Goal: Information Seeking & Learning: Learn about a topic

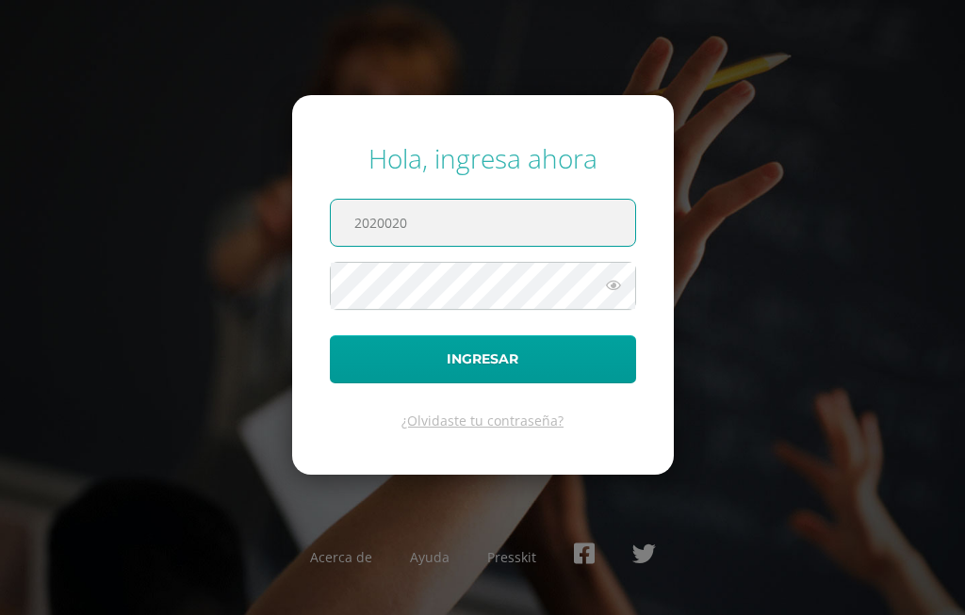
paste input "@"
type input "2020020@faima.edoo.gt"
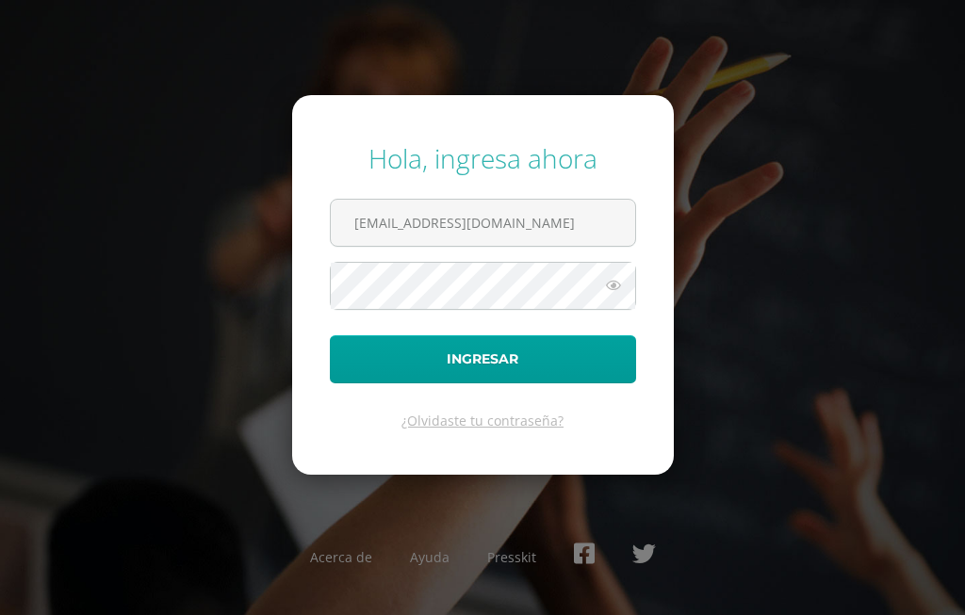
click at [611, 286] on icon at bounding box center [613, 285] width 25 height 23
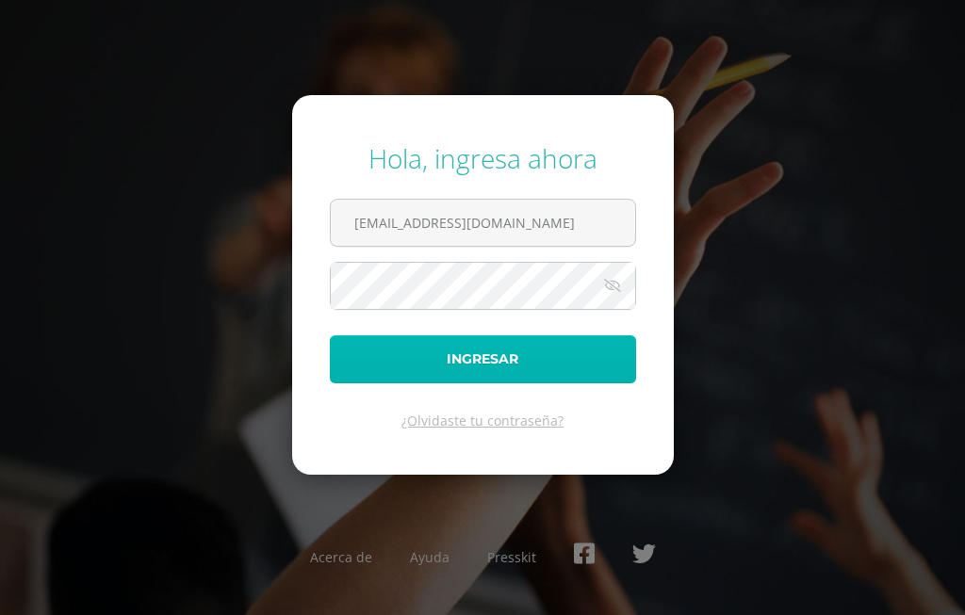
click at [564, 342] on button "Ingresar" at bounding box center [483, 359] width 306 height 48
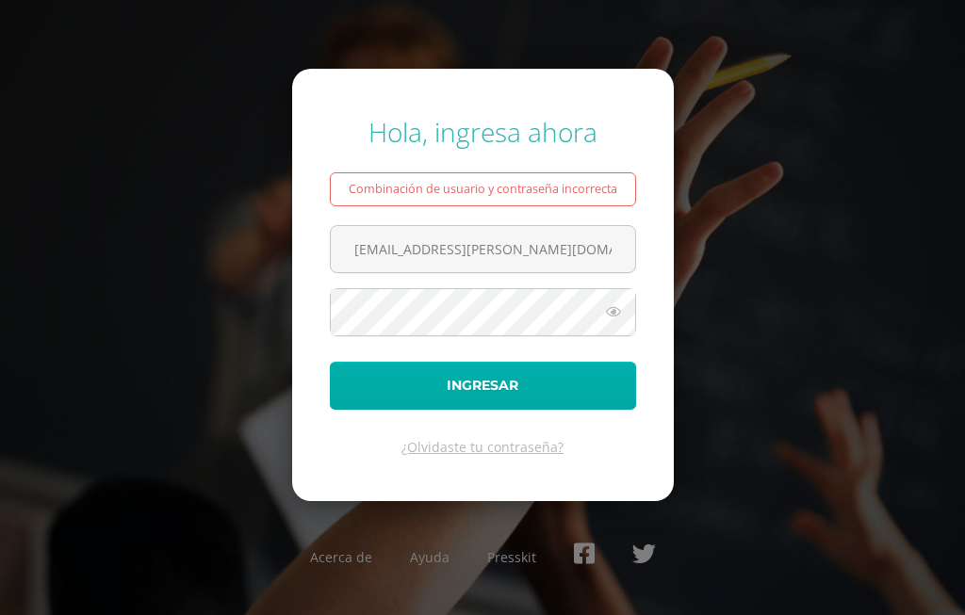
type input "2020020@fatima.edo.gt"
click at [539, 377] on button "Ingresar" at bounding box center [483, 386] width 306 height 48
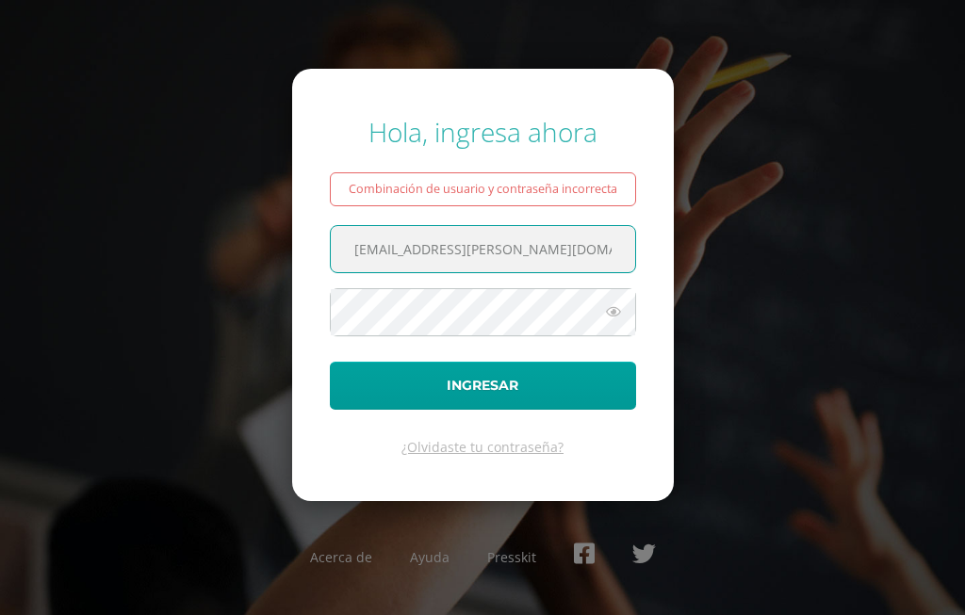
click at [472, 248] on input "[EMAIL_ADDRESS][PERSON_NAME][DOMAIN_NAME]" at bounding box center [483, 249] width 304 height 46
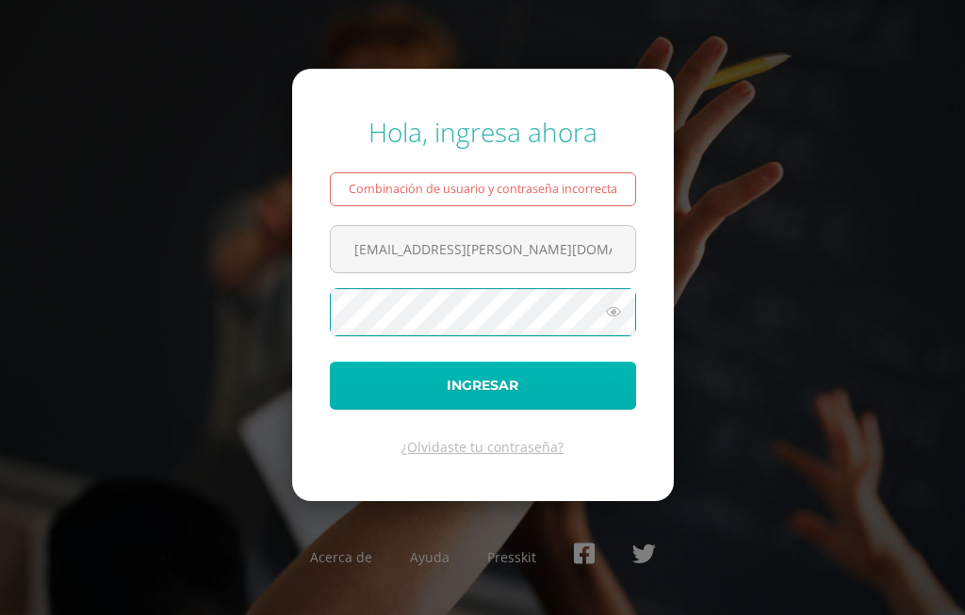
click at [610, 363] on button "Ingresar" at bounding box center [483, 386] width 306 height 48
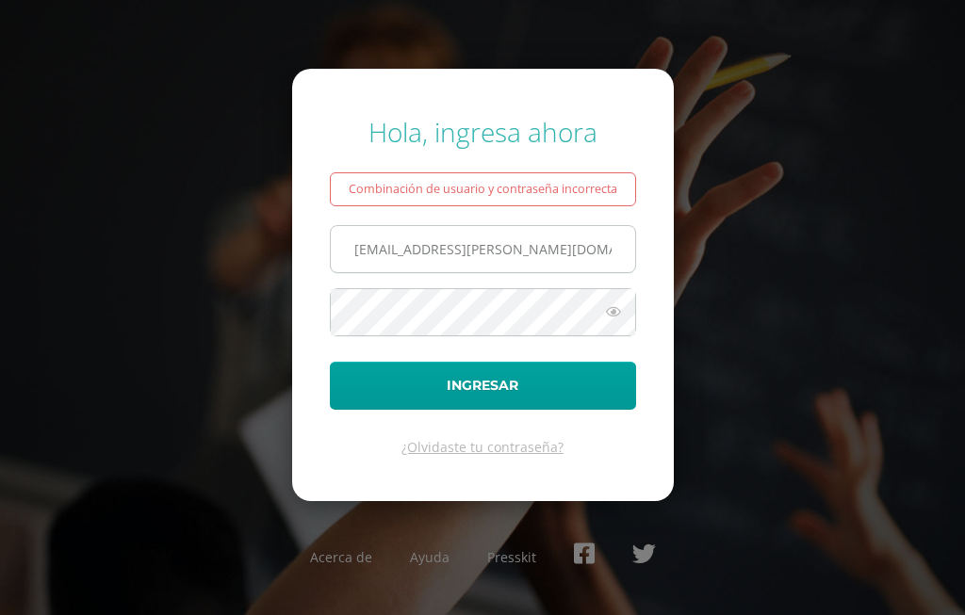
click at [478, 254] on input "2020020@fatima.edo.gt" at bounding box center [483, 249] width 304 height 46
click at [485, 250] on input "2020020@fatima.edo.gt" at bounding box center [483, 249] width 304 height 46
type input "2020020@fatima.edoo.gt"
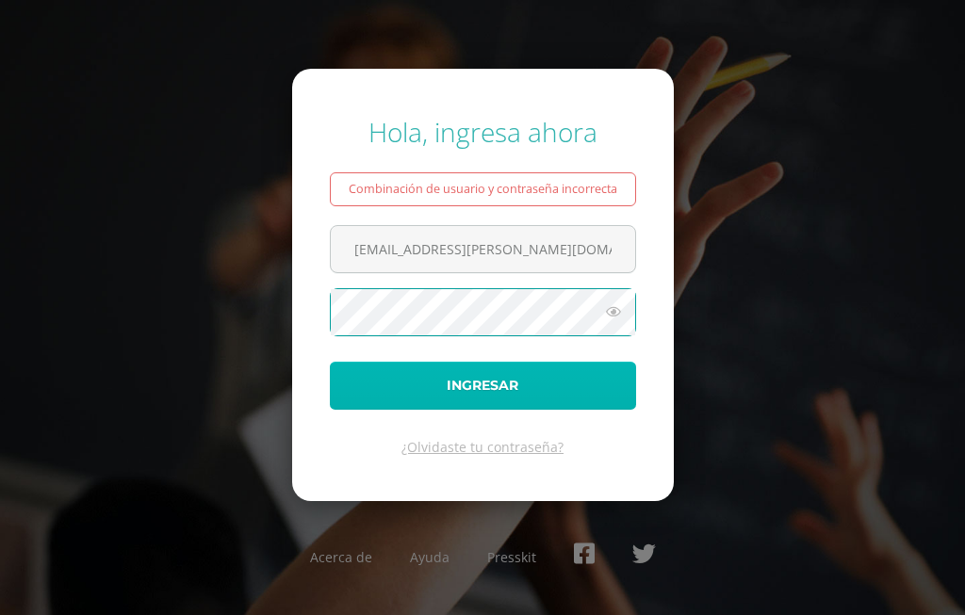
click at [552, 389] on button "Ingresar" at bounding box center [483, 386] width 306 height 48
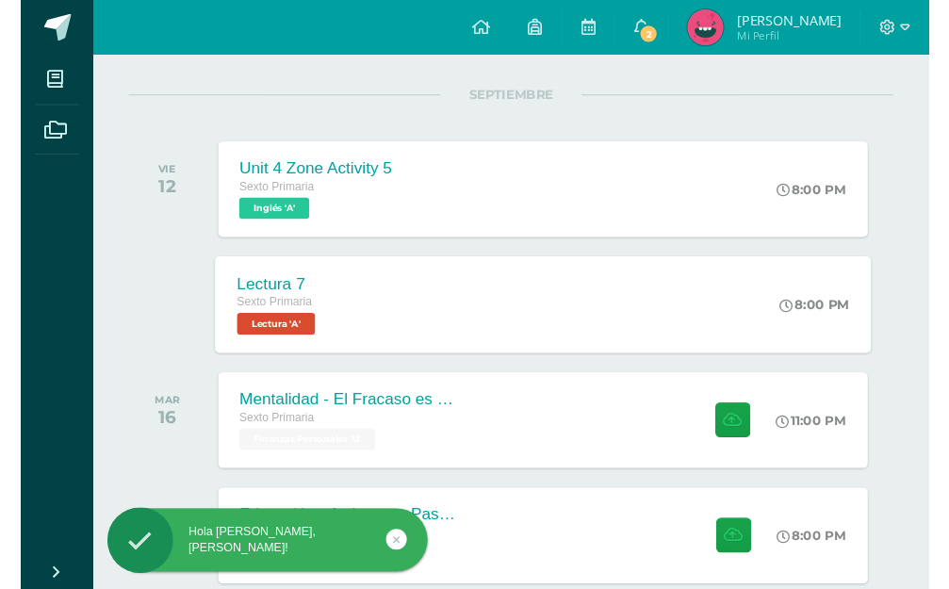
scroll to position [193, 0]
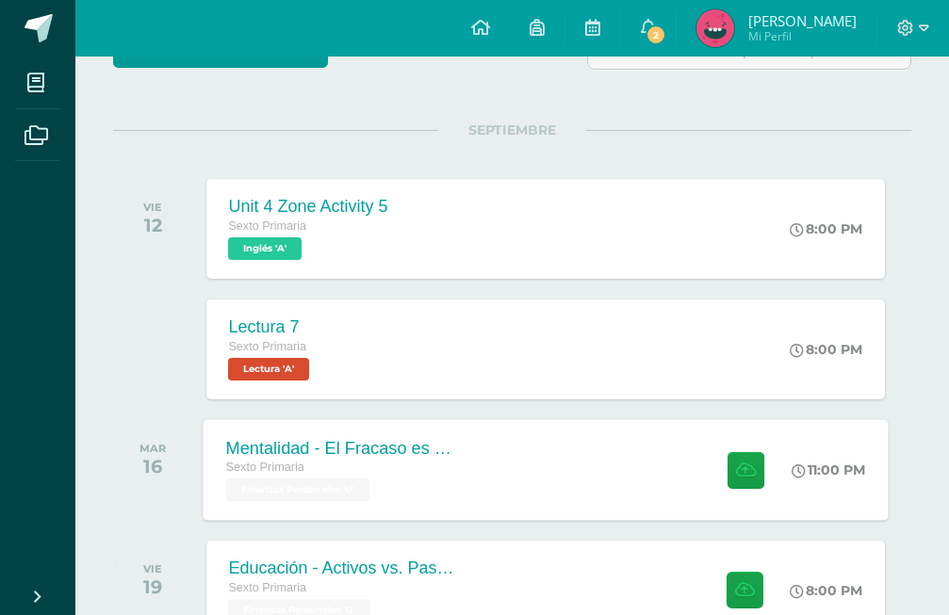
click at [639, 499] on div "Mentalidad - El Fracaso es mi Maestro Sexto Primaria Finanzas Personales 'U' 11…" at bounding box center [545, 469] width 685 height 101
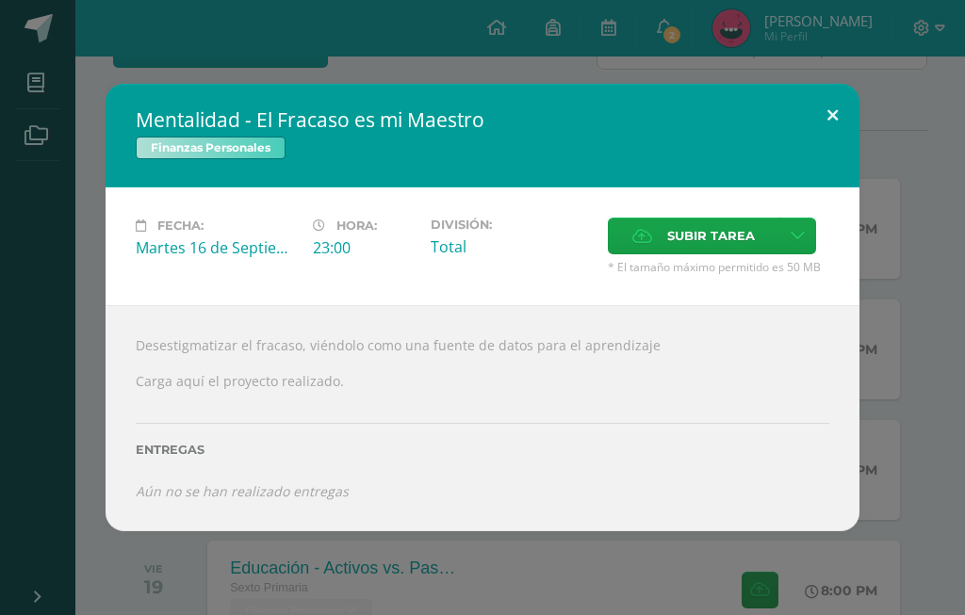
click at [831, 145] on button at bounding box center [833, 116] width 54 height 64
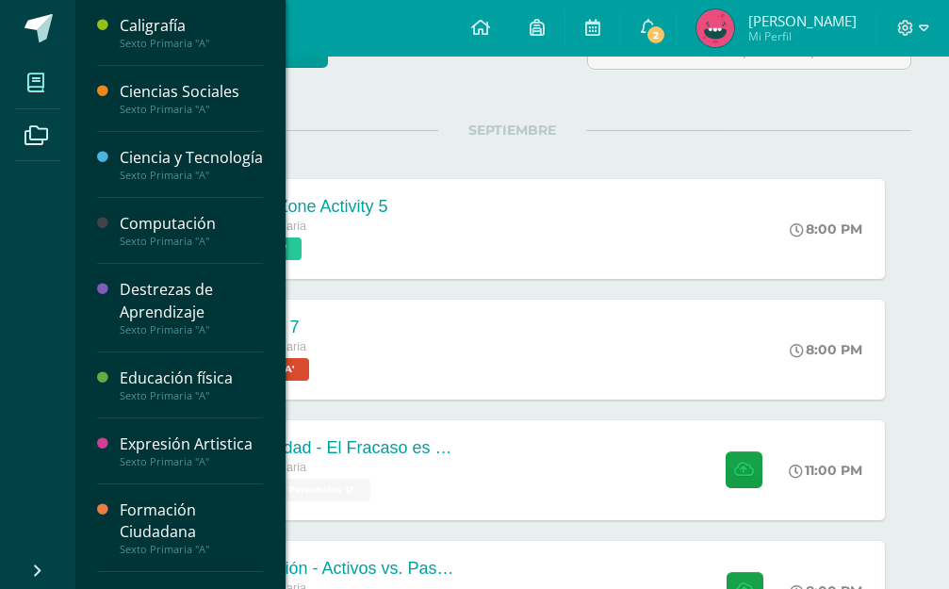
click at [31, 86] on icon at bounding box center [35, 83] width 17 height 19
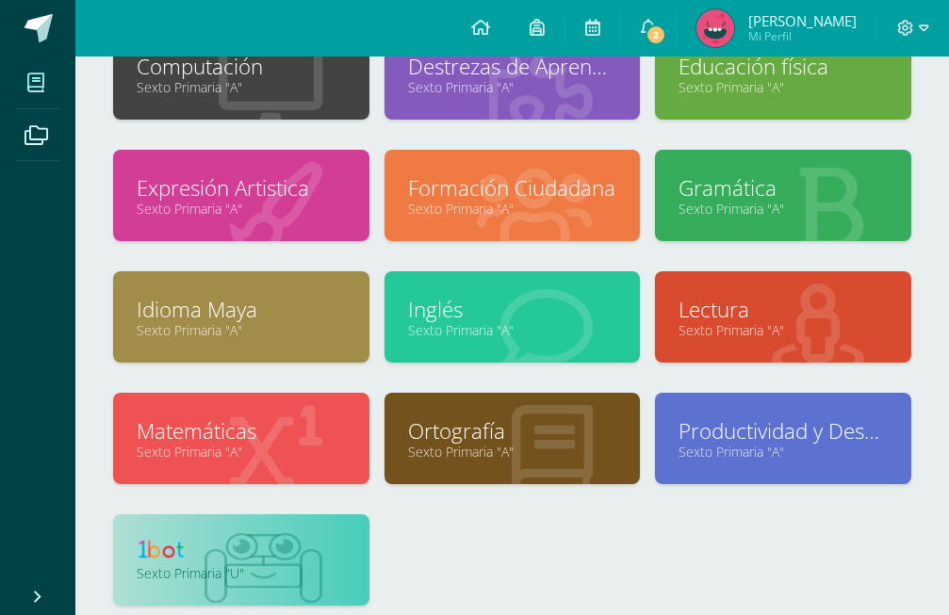
scroll to position [384, 0]
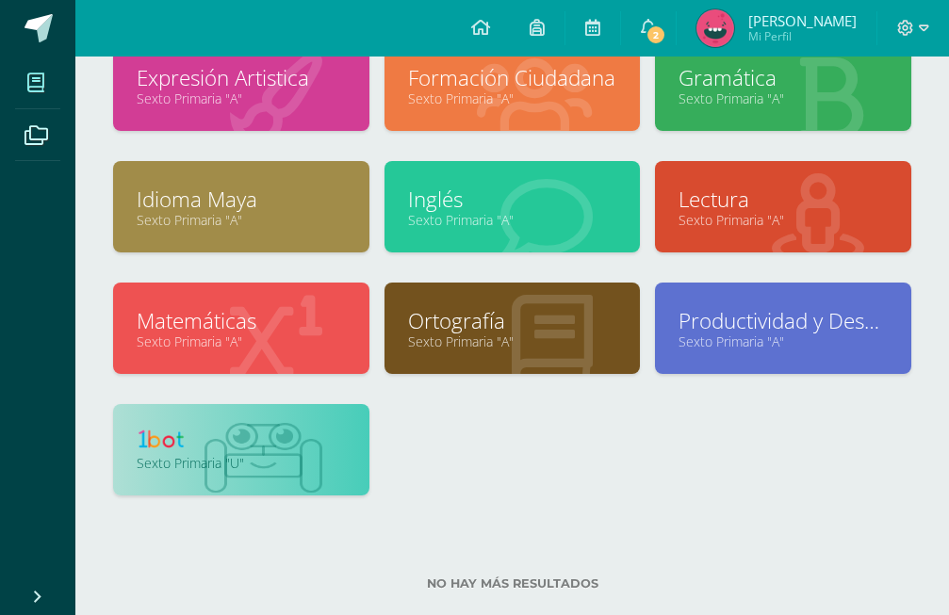
click at [277, 466] on link "Sexto Primaria "U"" at bounding box center [241, 463] width 209 height 18
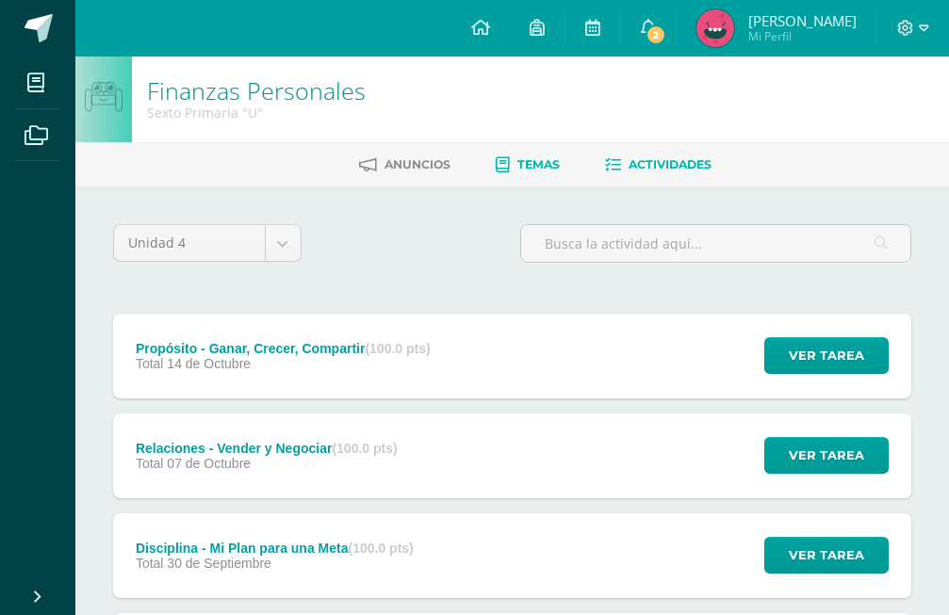
click at [560, 175] on link "Temas" at bounding box center [528, 165] width 64 height 30
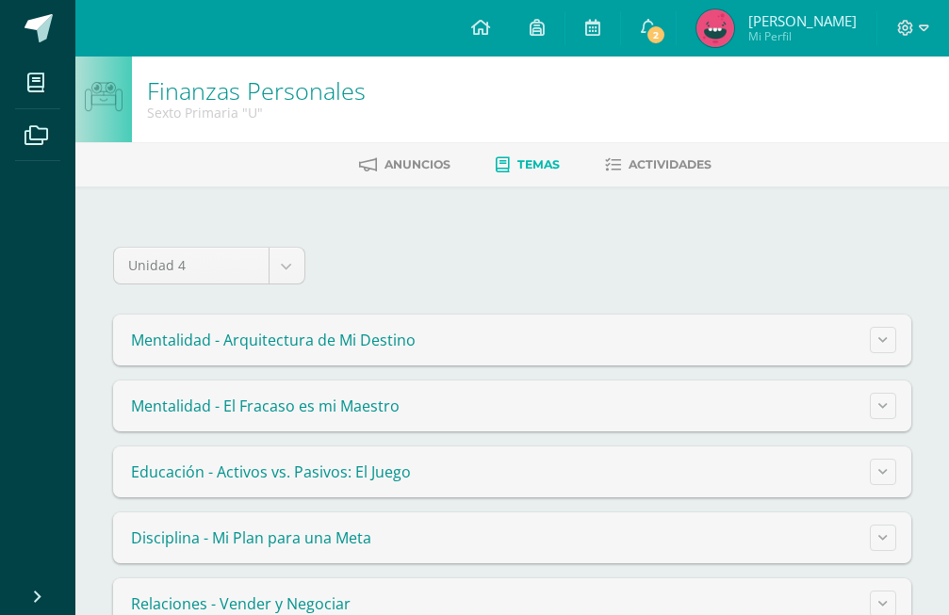
click at [387, 425] on summary "Mentalidad - El Fracaso es mi Maestro" at bounding box center [512, 406] width 798 height 51
click at [878, 402] on button at bounding box center [883, 406] width 26 height 26
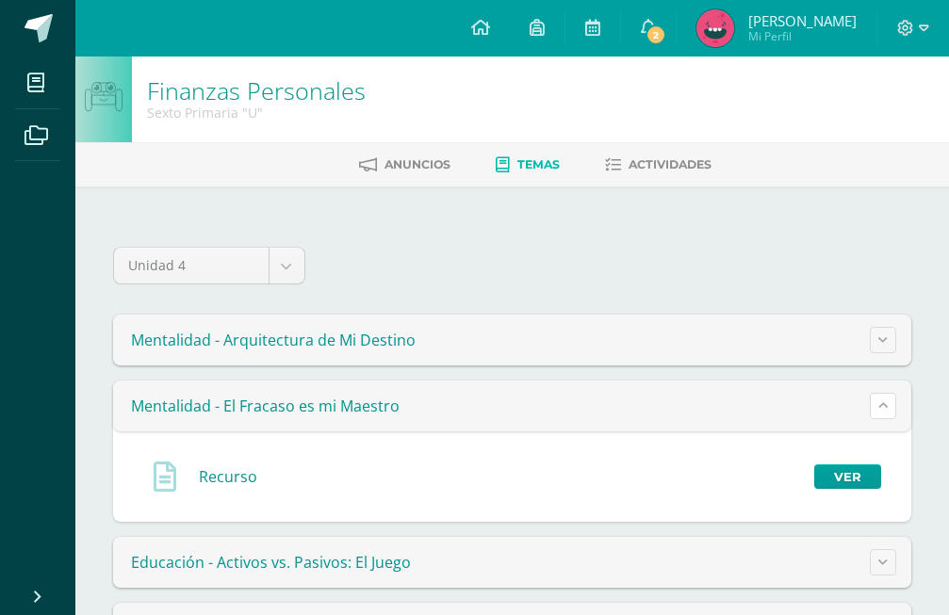
scroll to position [96, 0]
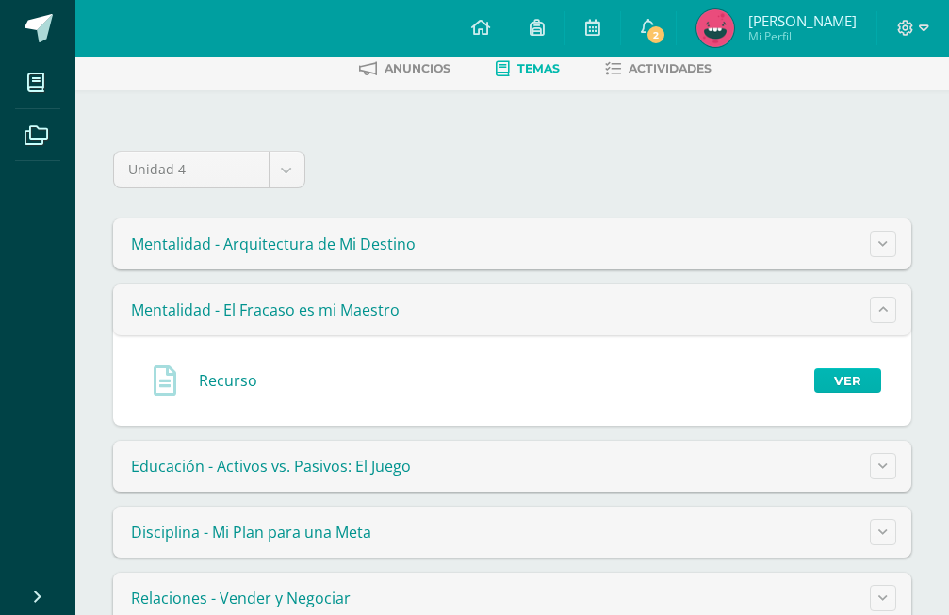
click at [850, 369] on link "Ver" at bounding box center [847, 380] width 67 height 25
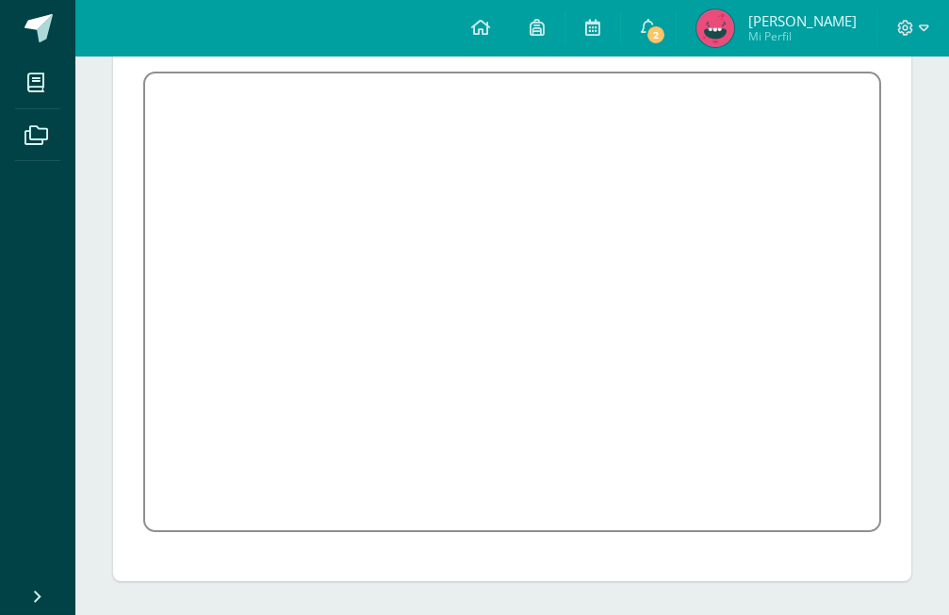
scroll to position [275, 0]
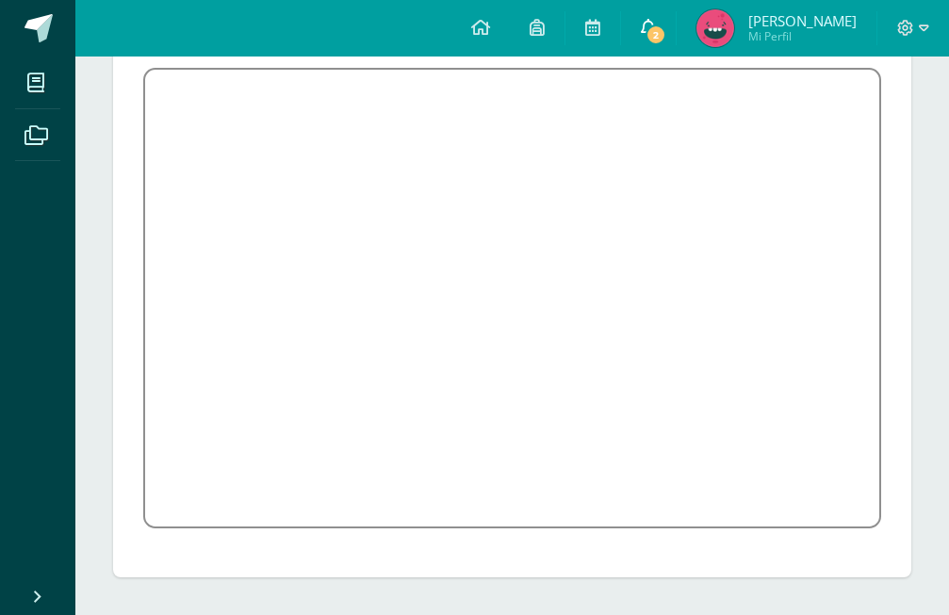
click at [660, 30] on span "2" at bounding box center [656, 35] width 21 height 21
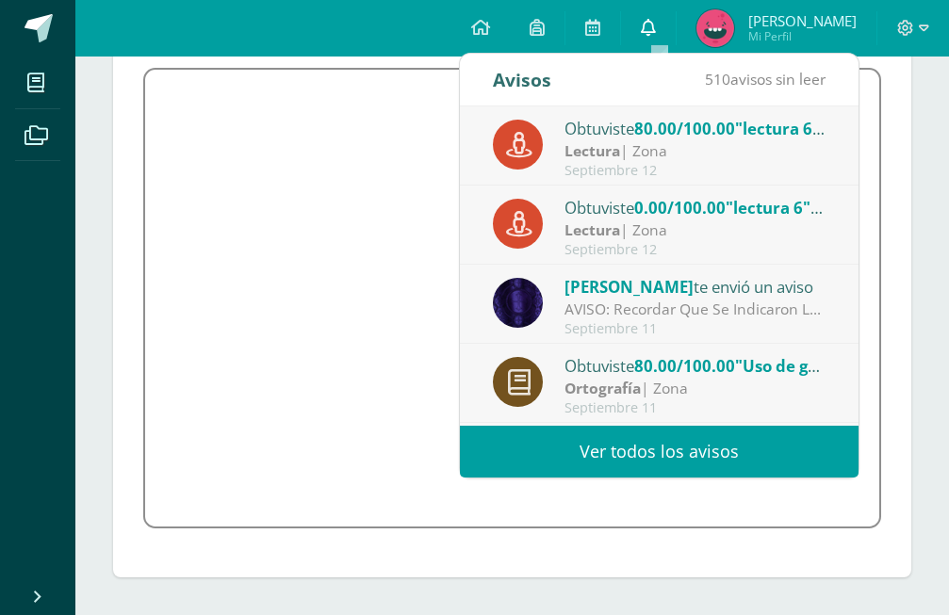
click at [656, 37] on span at bounding box center [648, 28] width 15 height 21
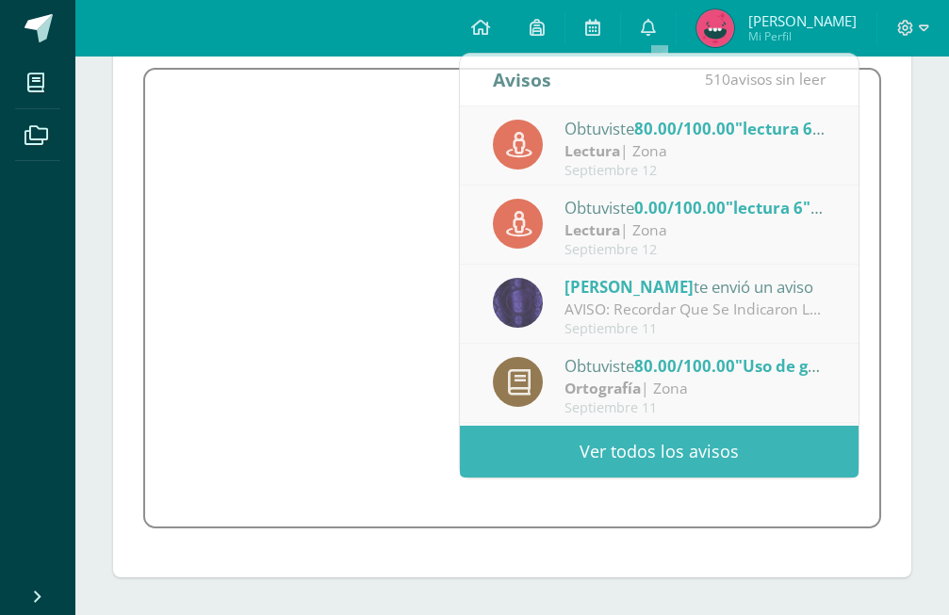
click at [916, 135] on div "Recurso Desestigmatizar el fracaso, viéndolo como una fuente de datos para el a…" at bounding box center [512, 264] width 813 height 630
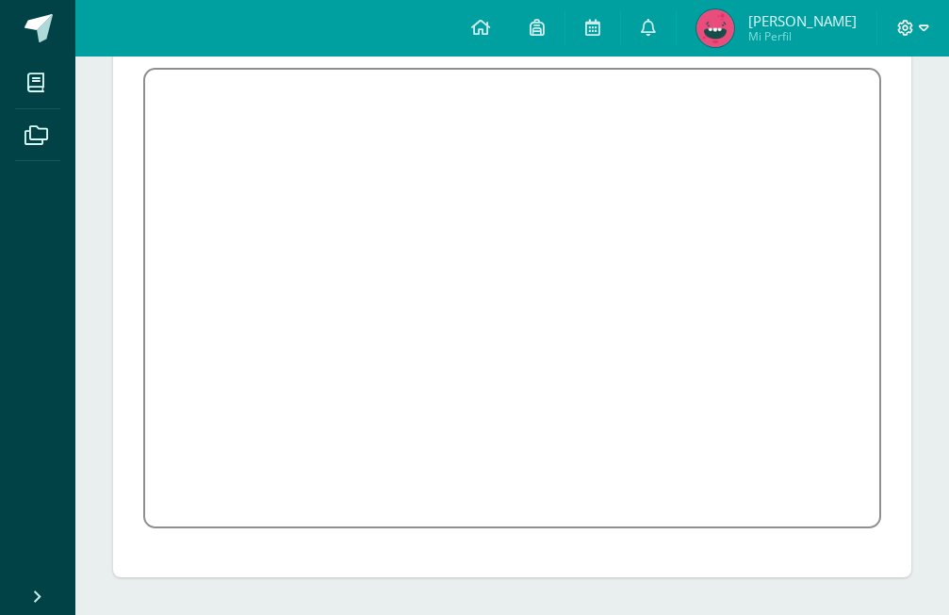
click at [923, 23] on icon at bounding box center [924, 28] width 10 height 17
click at [840, 128] on span "Cerrar sesión" at bounding box center [864, 129] width 85 height 18
